Goal: Task Accomplishment & Management: Complete application form

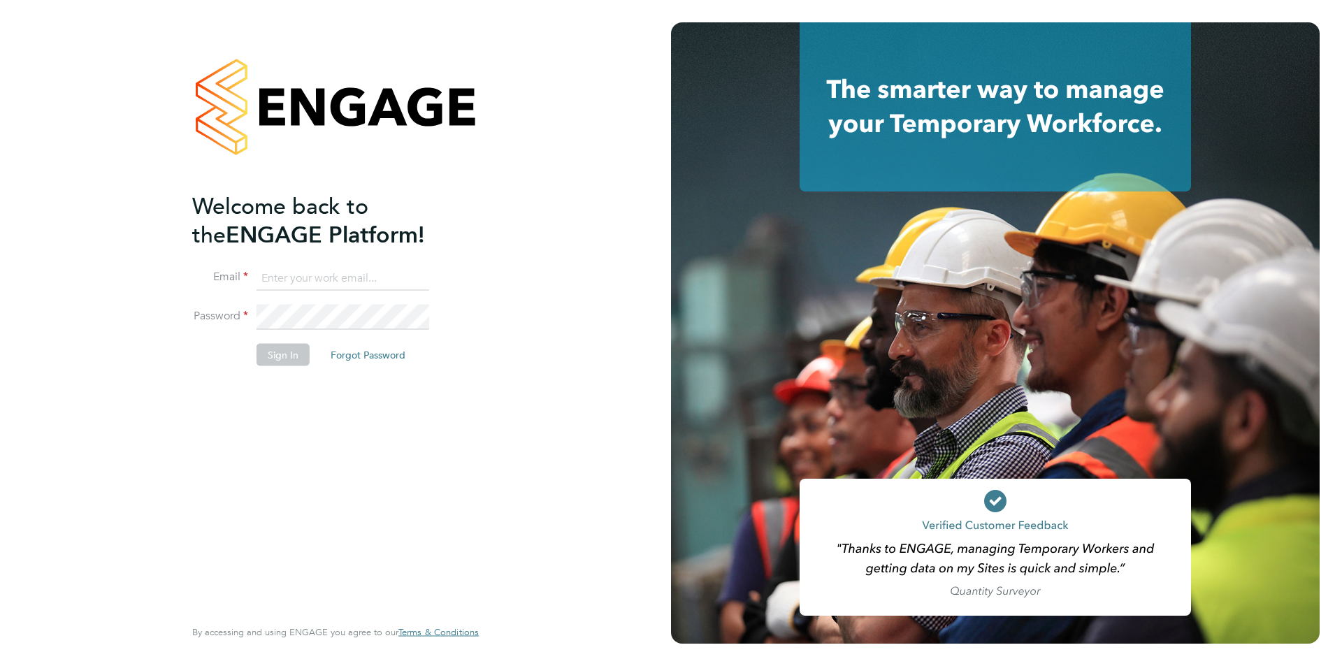
type input "[DOMAIN_NAME][EMAIL_ADDRESS][DOMAIN_NAME]"
drag, startPoint x: 282, startPoint y: 334, endPoint x: 282, endPoint y: 350, distance: 16.1
click at [284, 334] on li "Password" at bounding box center [328, 324] width 273 height 39
click at [282, 351] on button "Sign In" at bounding box center [283, 354] width 53 height 22
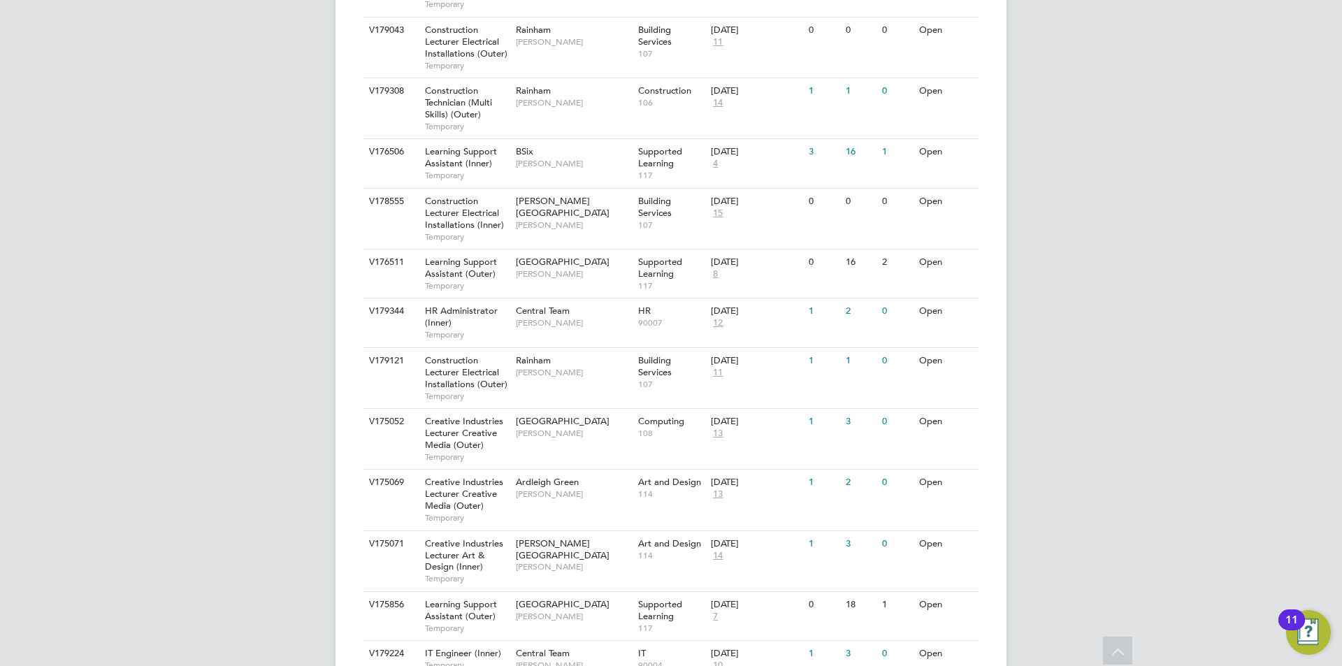
scroll to position [1259, 0]
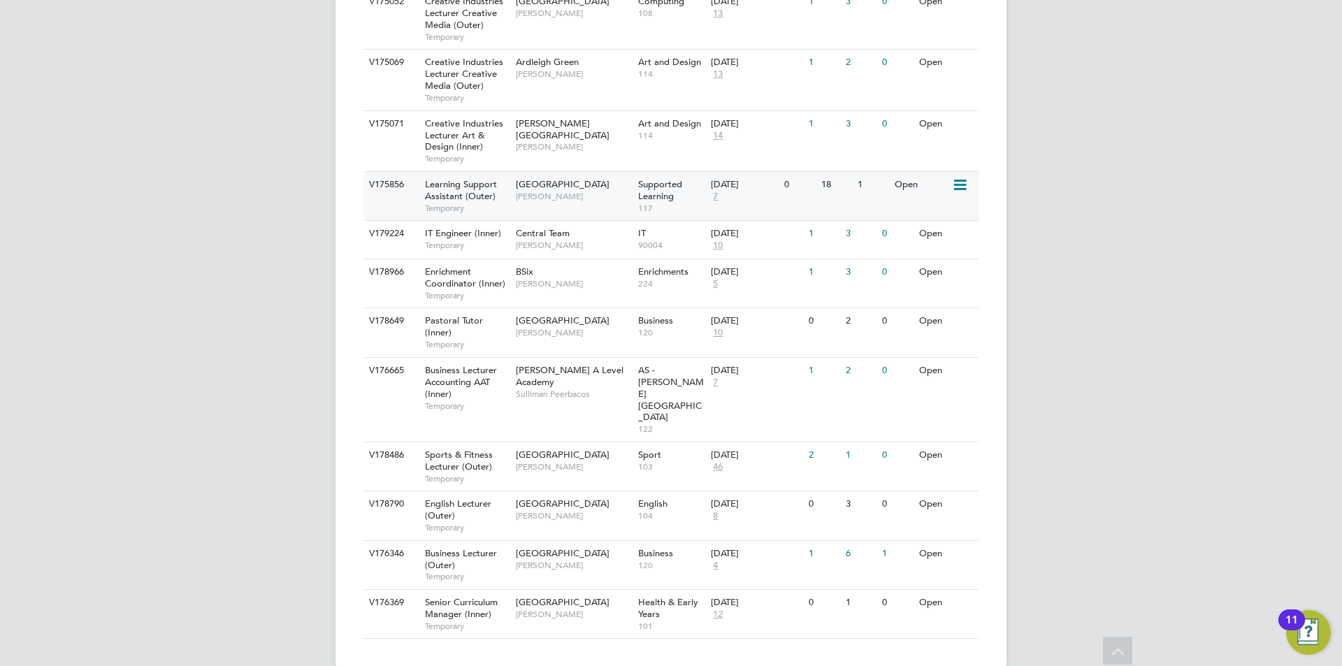
click at [472, 189] on span "Learning Support Assistant (Outer)" at bounding box center [461, 190] width 72 height 24
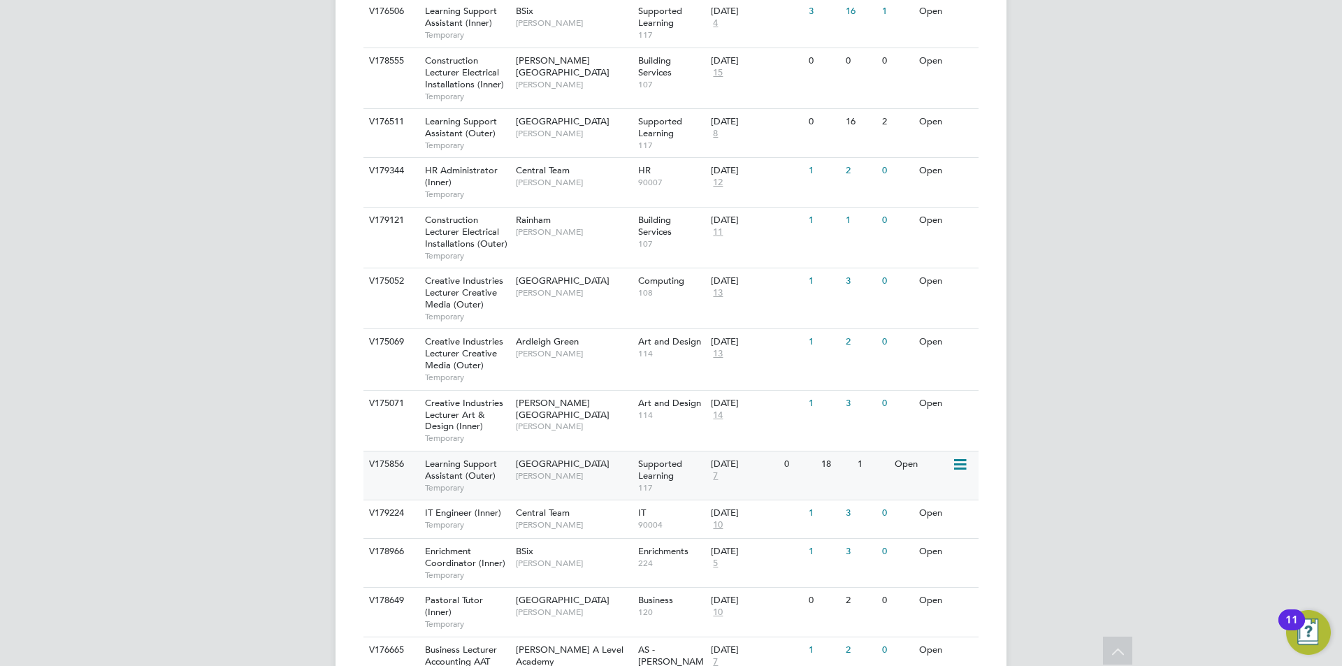
scroll to position [910, 0]
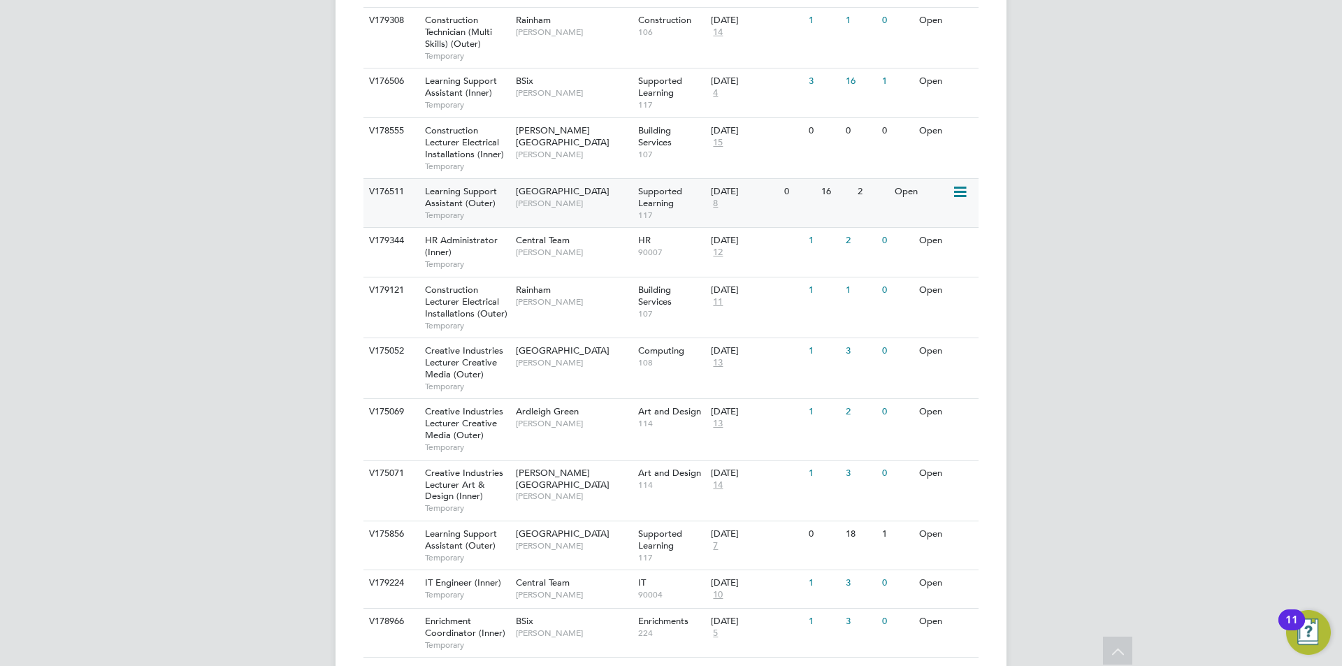
click at [516, 214] on div "Epping Forest Campus Victoria Ticehurst" at bounding box center [574, 197] width 122 height 36
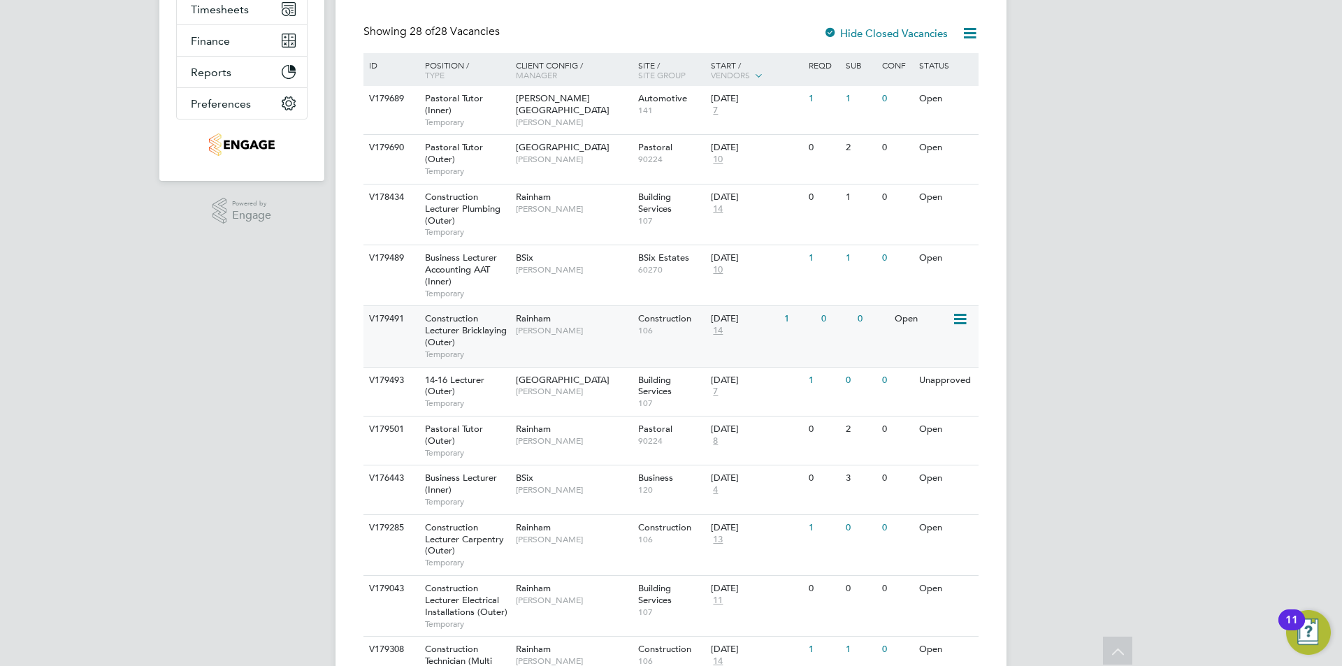
scroll to position [210, 0]
